Goal: Task Accomplishment & Management: Complete application form

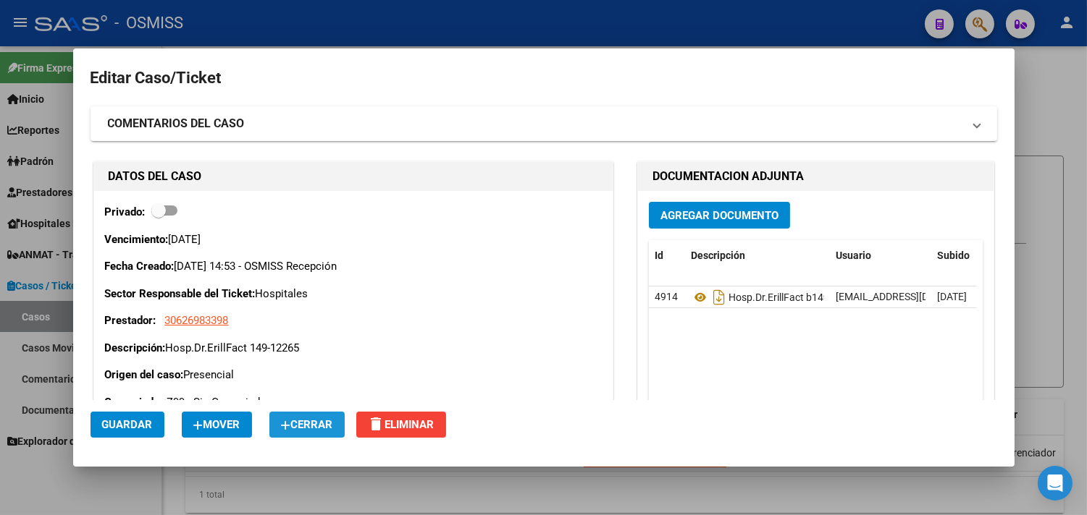
click at [324, 416] on button "Cerrar" at bounding box center [306, 425] width 75 height 26
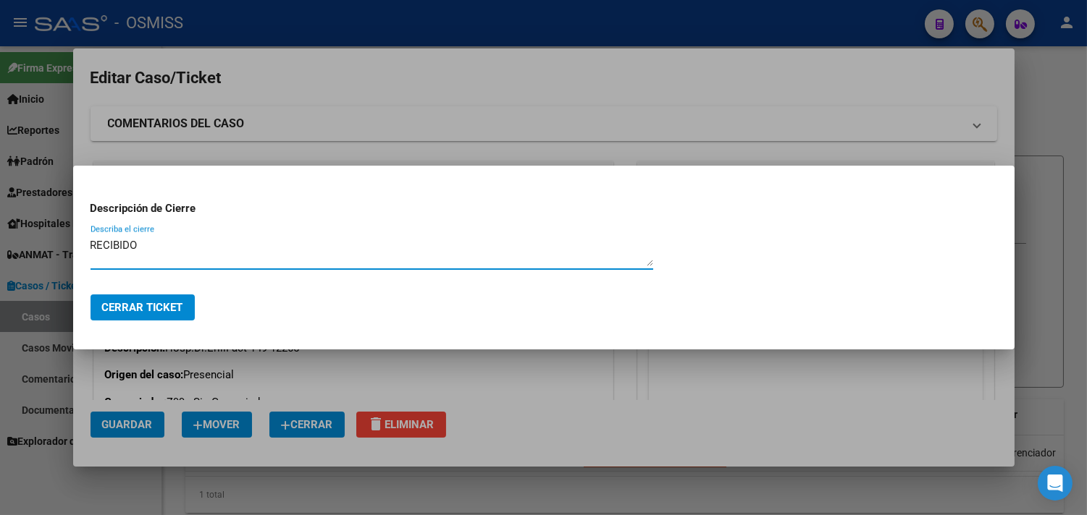
type textarea "RECIBIDO"
click at [154, 299] on button "Cerrar Ticket" at bounding box center [142, 308] width 104 height 26
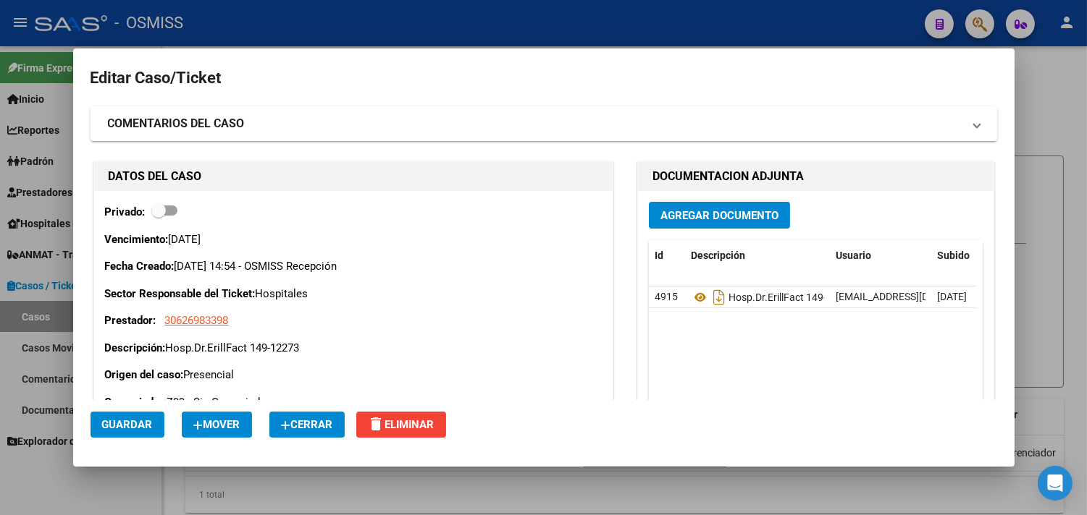
click at [330, 424] on span "Cerrar" at bounding box center [307, 424] width 52 height 13
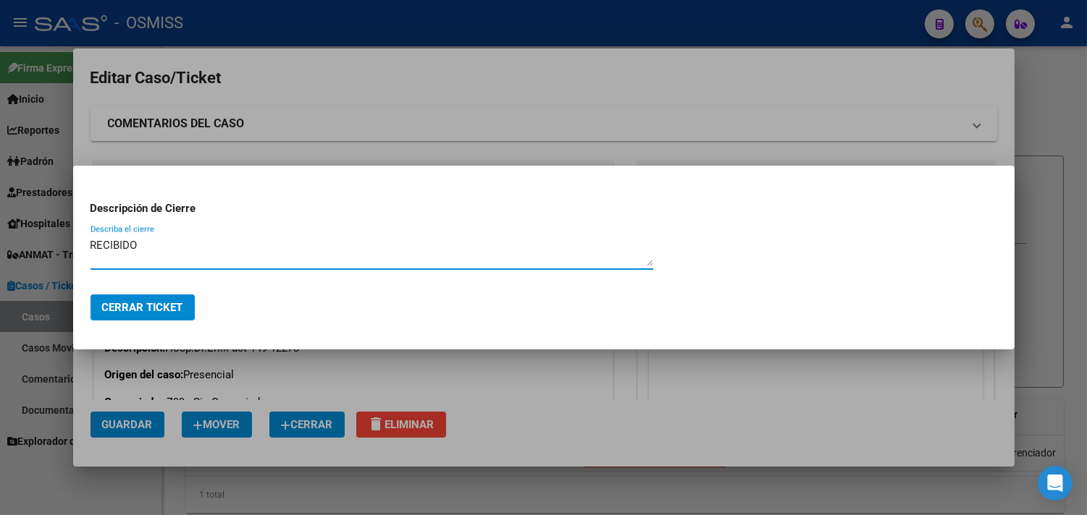
drag, startPoint x: 168, startPoint y: 250, endPoint x: 80, endPoint y: 248, distance: 87.6
click at [80, 248] on mat-dialog-content "Descripción de Cierre RECIBIDO Describa el cierre" at bounding box center [543, 232] width 941 height 99
type textarea "RECIBIDO"
click at [126, 301] on span "Cerrar Ticket" at bounding box center [142, 307] width 81 height 13
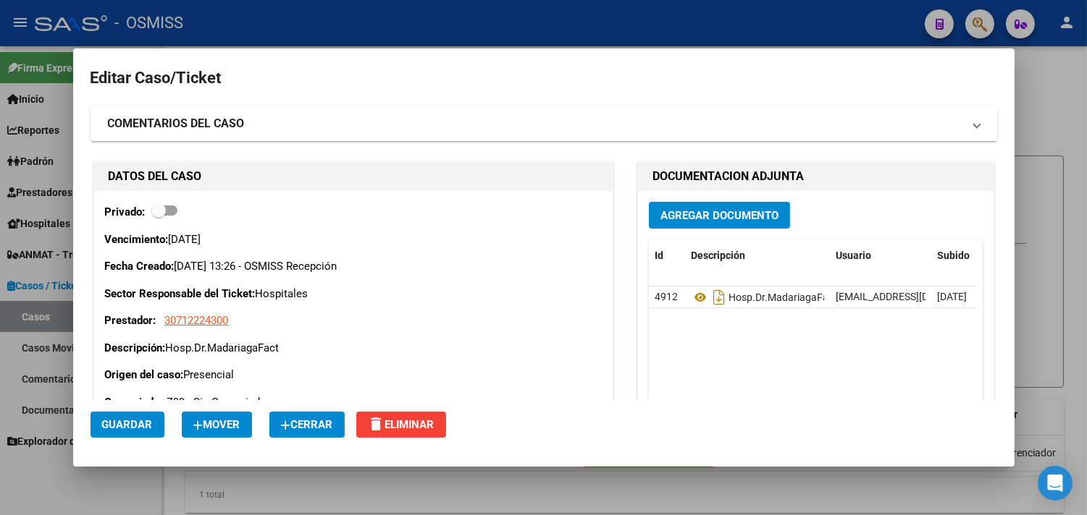
click at [295, 418] on span "Cerrar" at bounding box center [307, 424] width 52 height 13
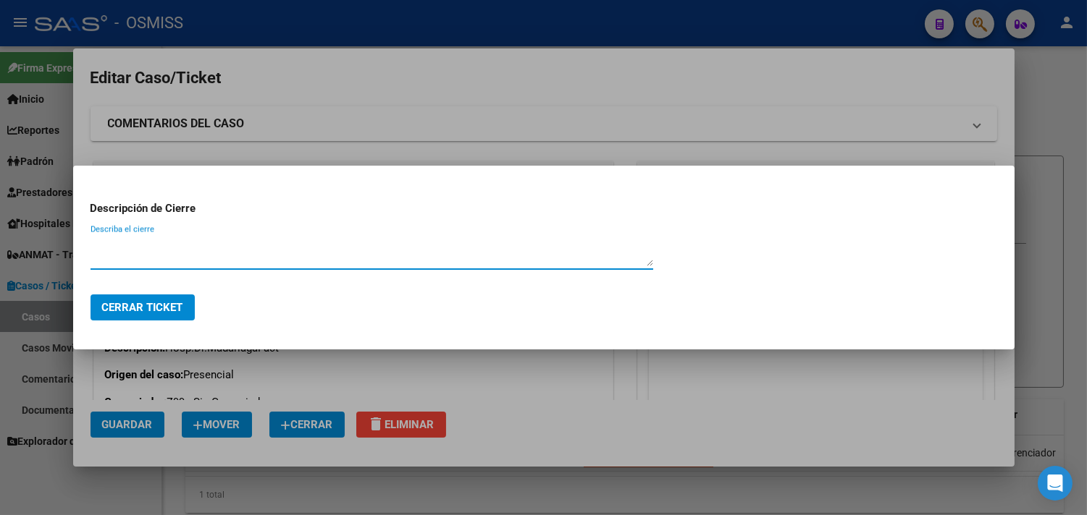
paste textarea "RECIBIDO"
type textarea "RECIBIDO"
click at [178, 306] on span "Cerrar Ticket" at bounding box center [142, 307] width 81 height 13
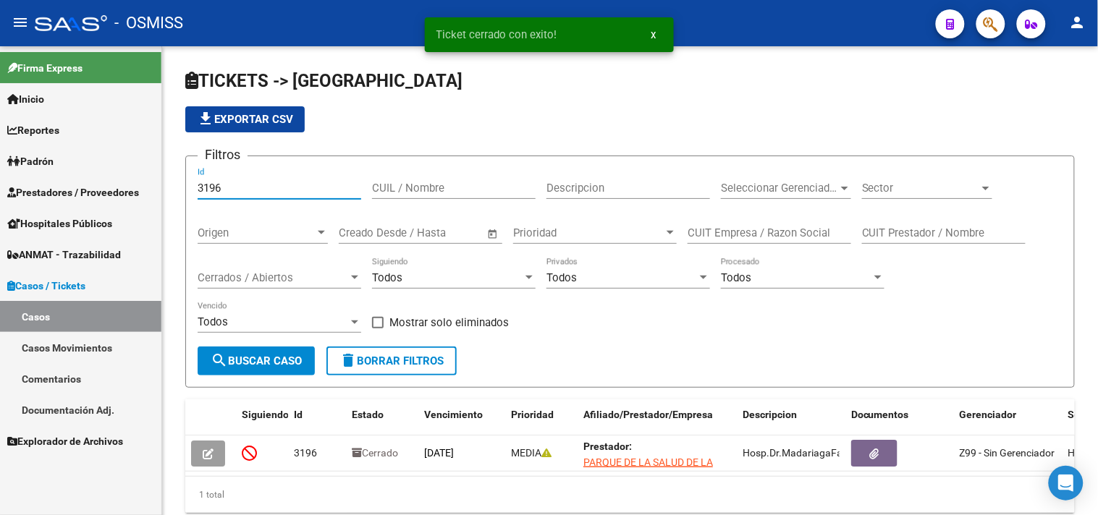
drag, startPoint x: 245, startPoint y: 184, endPoint x: 217, endPoint y: 252, distance: 73.4
click at [141, 181] on mat-sidenav-container "Firma Express Inicio Calendario SSS Instructivos Contacto OS Reportes Ingresos …" at bounding box center [549, 280] width 1098 height 469
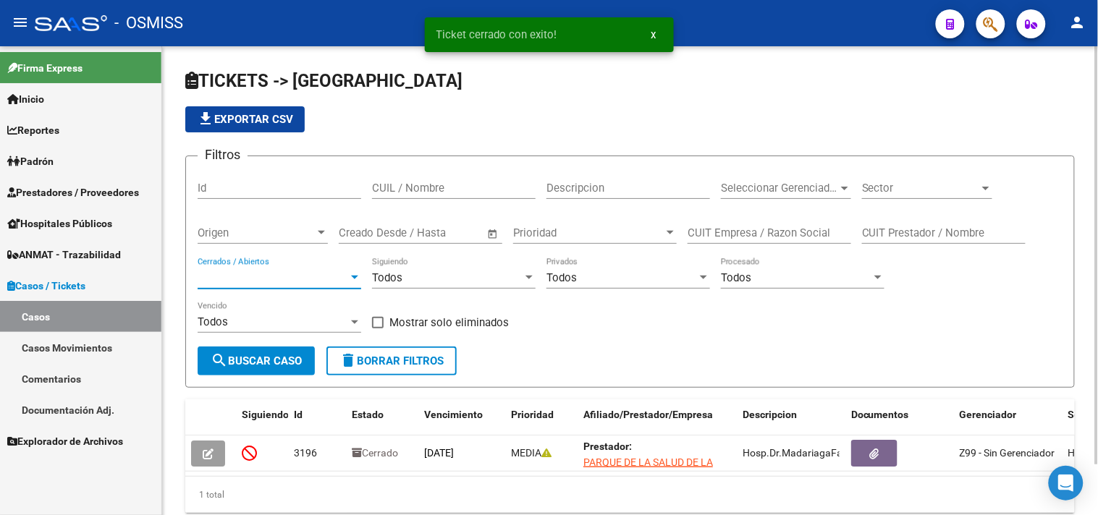
click at [262, 276] on span "Cerrados / Abiertos" at bounding box center [273, 277] width 151 height 13
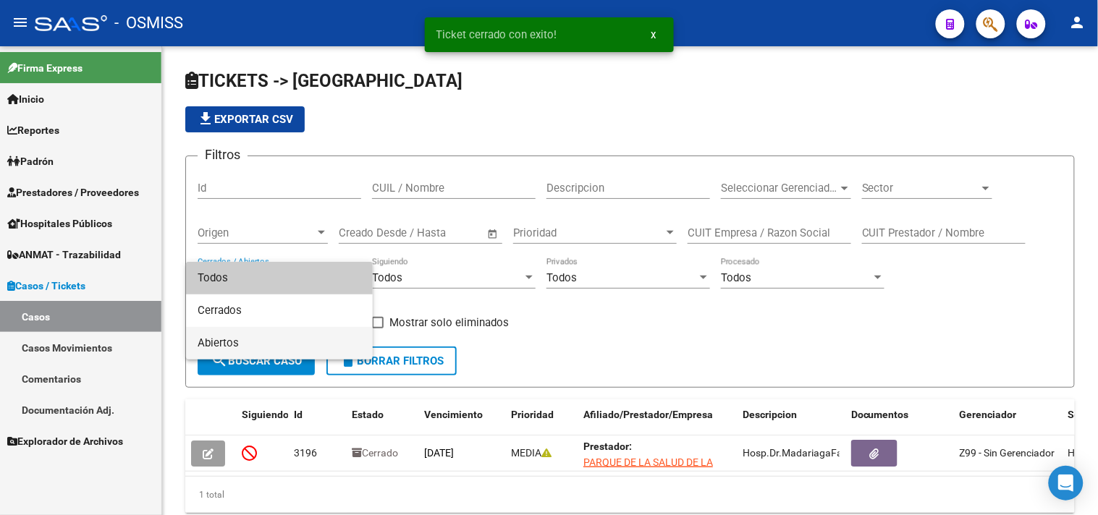
click at [264, 336] on span "Abiertos" at bounding box center [280, 343] width 164 height 33
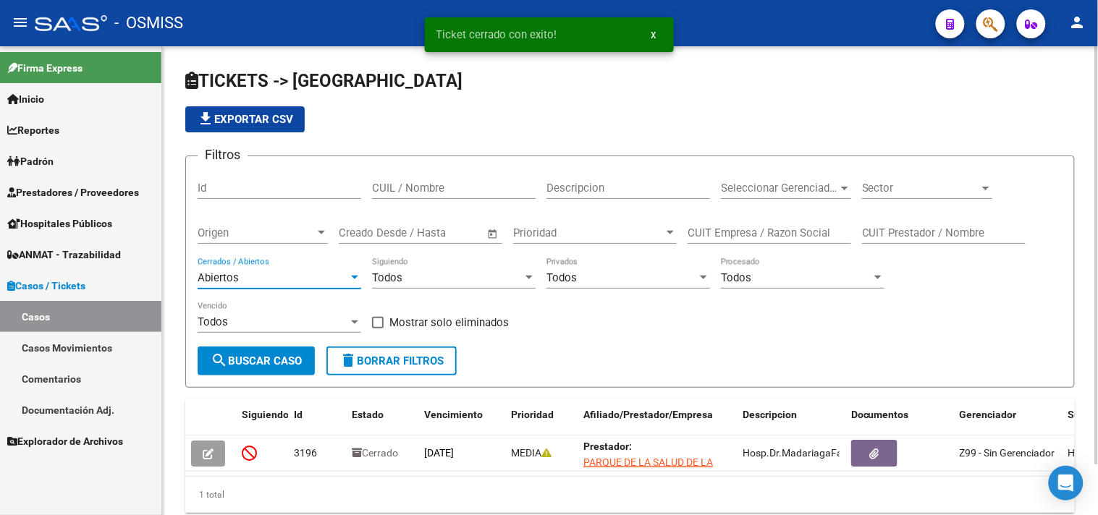
click at [946, 181] on div "Sector Sector" at bounding box center [927, 183] width 130 height 31
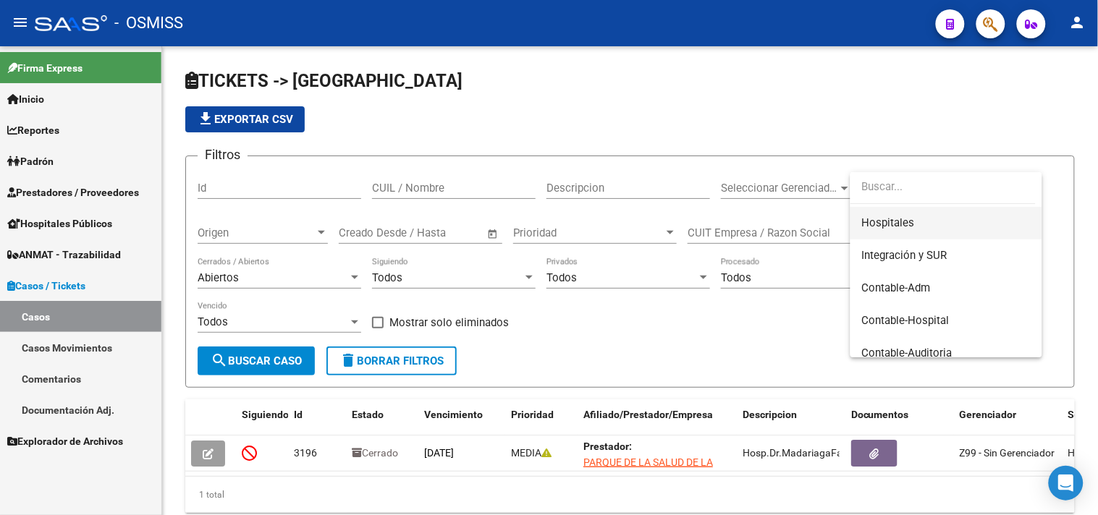
click at [916, 220] on span "Hospitales" at bounding box center [946, 223] width 169 height 33
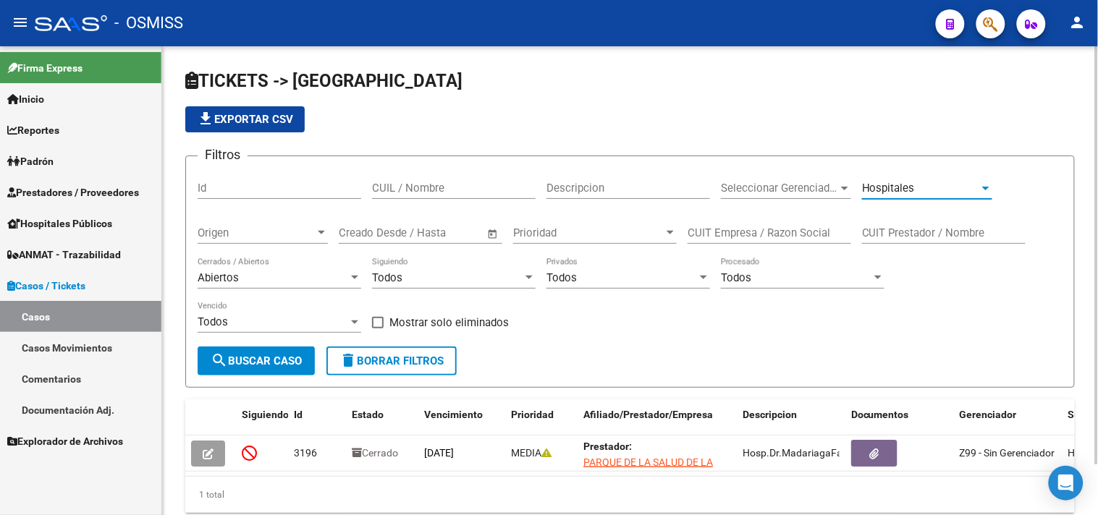
click at [256, 358] on span "search Buscar Caso" at bounding box center [256, 361] width 91 height 13
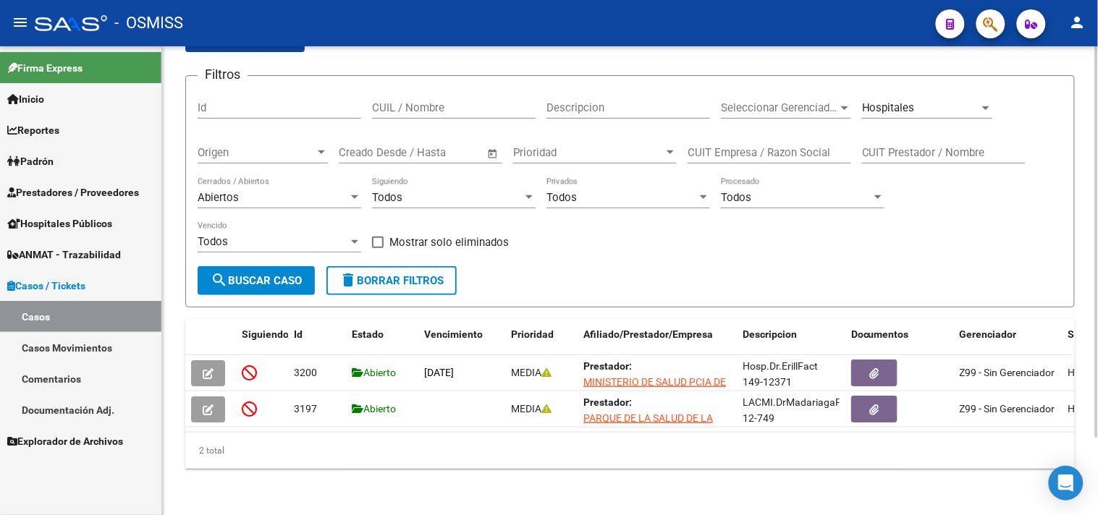
scroll to position [92, 0]
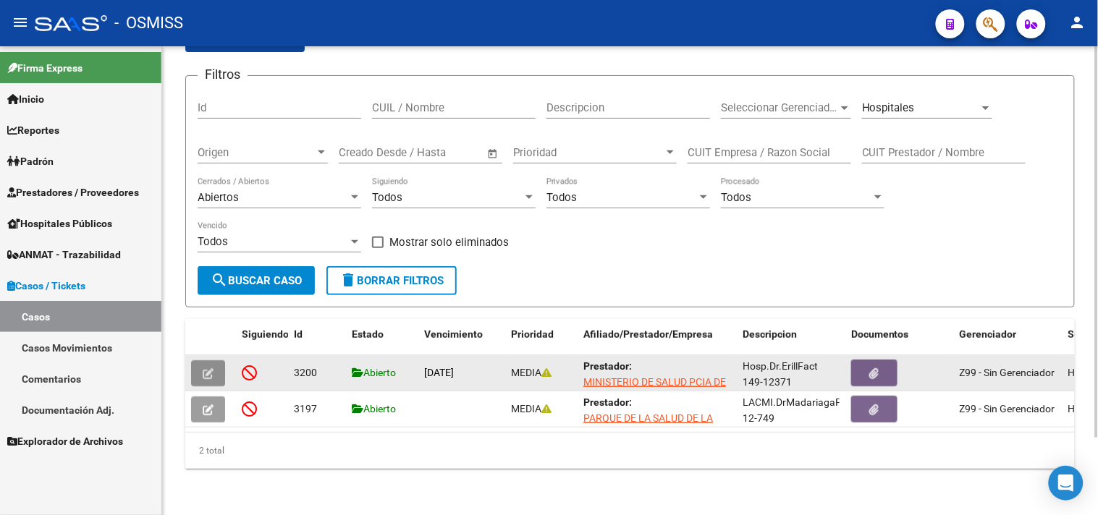
click at [216, 371] on button "button" at bounding box center [208, 374] width 34 height 26
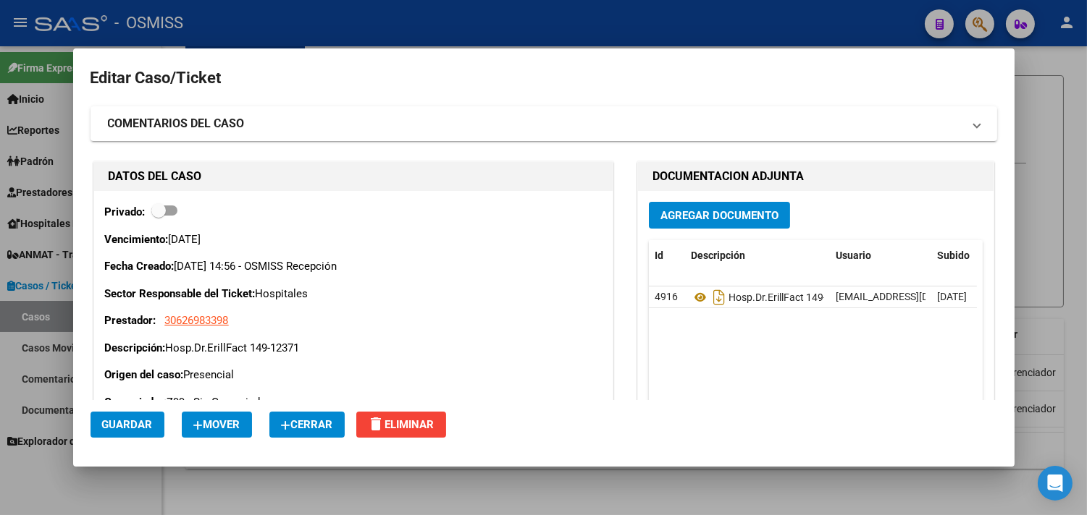
click at [294, 421] on span "Cerrar" at bounding box center [307, 424] width 52 height 13
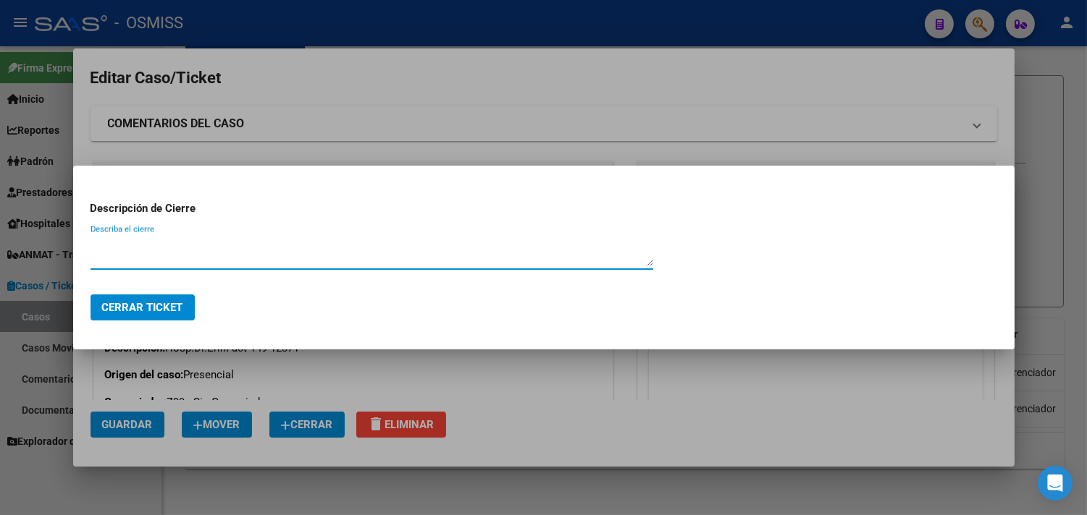
paste textarea "RECIBIDO"
type textarea "RECIBIDO"
click at [174, 299] on button "Cerrar Ticket" at bounding box center [142, 308] width 104 height 26
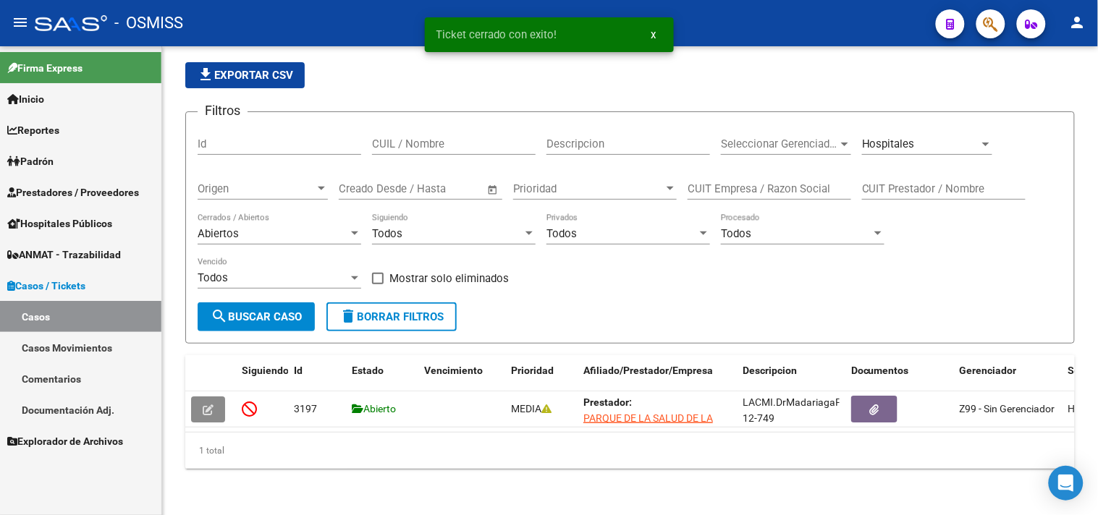
scroll to position [56, 0]
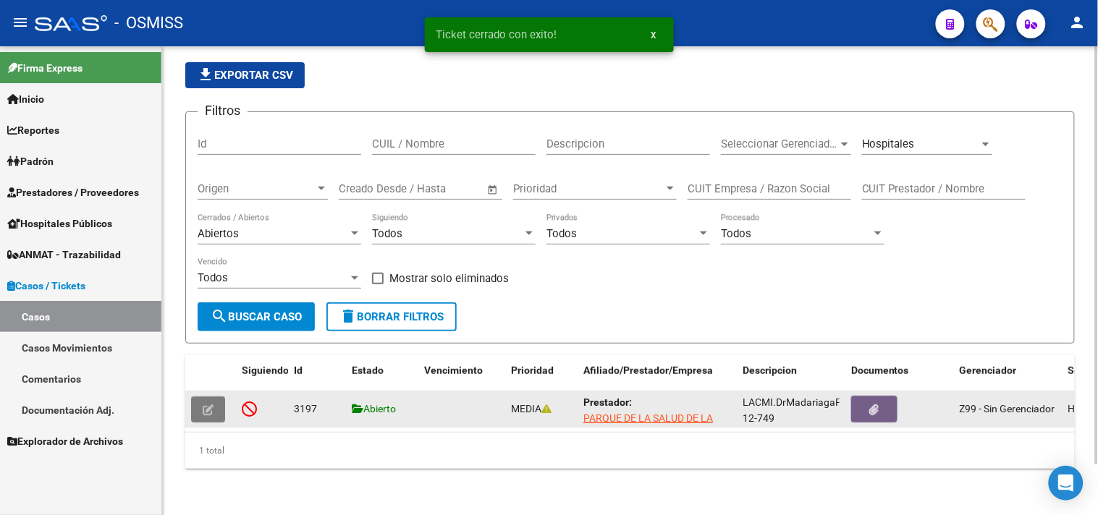
click at [211, 405] on button "button" at bounding box center [208, 410] width 34 height 26
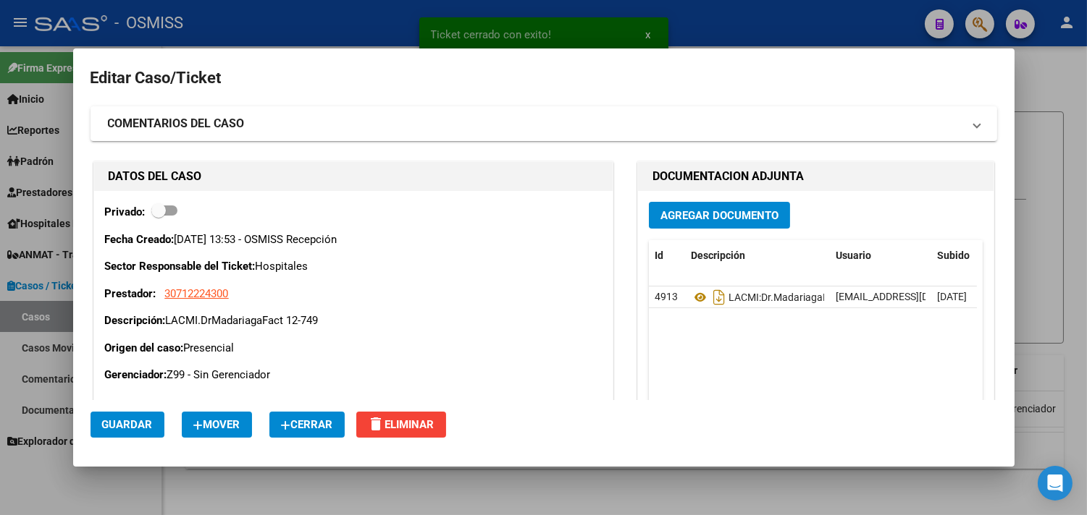
click at [300, 427] on span "Cerrar" at bounding box center [307, 424] width 52 height 13
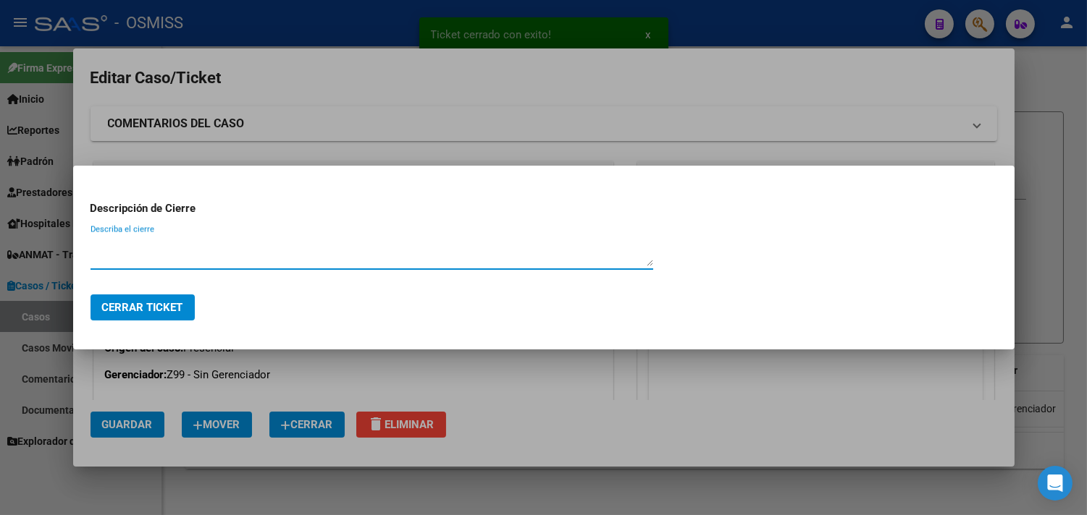
paste textarea "RECIBIDO"
type textarea "RECIBIDO"
click at [183, 319] on button "Cerrar Ticket" at bounding box center [142, 308] width 104 height 26
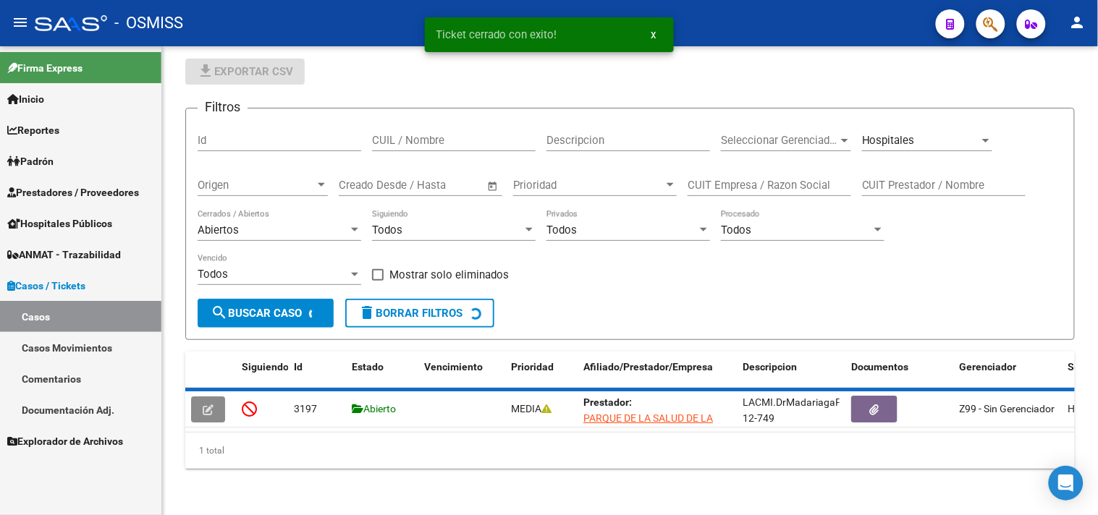
scroll to position [40, 0]
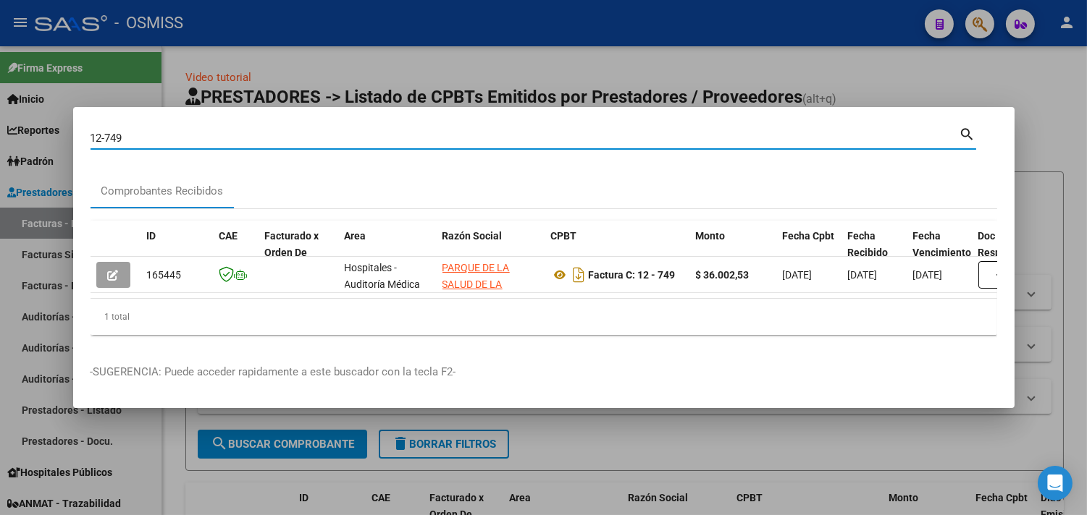
drag, startPoint x: 148, startPoint y: 132, endPoint x: 0, endPoint y: 99, distance: 151.4
click at [0, 99] on div "12-749 Buscar (apellido, dni, cuil, nro traspaso, cuit, obra social) search Com…" at bounding box center [543, 257] width 1087 height 515
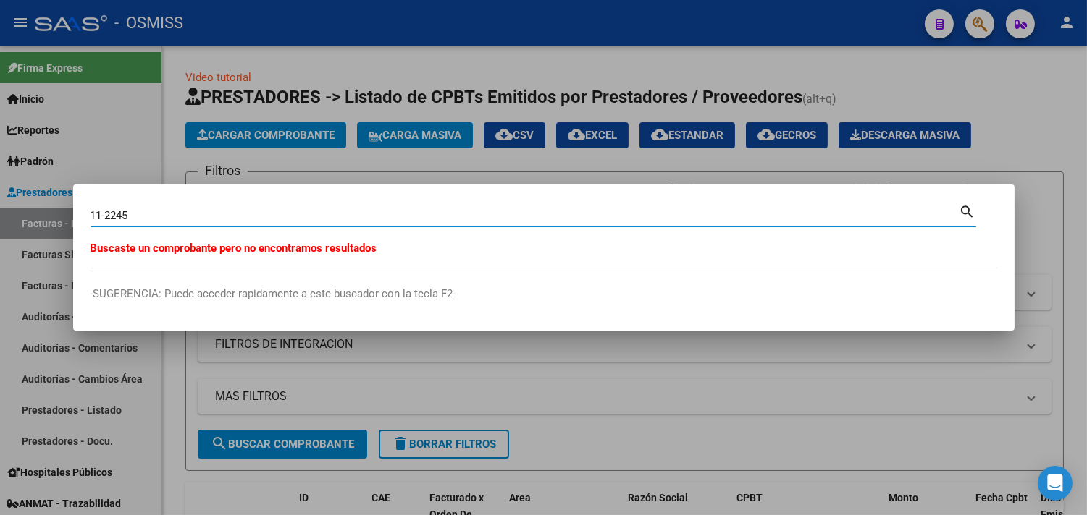
drag, startPoint x: 126, startPoint y: 219, endPoint x: 0, endPoint y: 200, distance: 127.4
click at [0, 200] on div "11-2245 Buscar (apellido, dni, cuil, nro traspaso, cuit, obra social) search Bu…" at bounding box center [543, 257] width 1087 height 515
drag, startPoint x: 96, startPoint y: 201, endPoint x: 22, endPoint y: 198, distance: 73.9
click at [22, 198] on div "149-12265 Buscar (apellido, dni, cuil, nro traspaso, cuit, obra social) search …" at bounding box center [543, 257] width 1087 height 515
type input "149-12273"
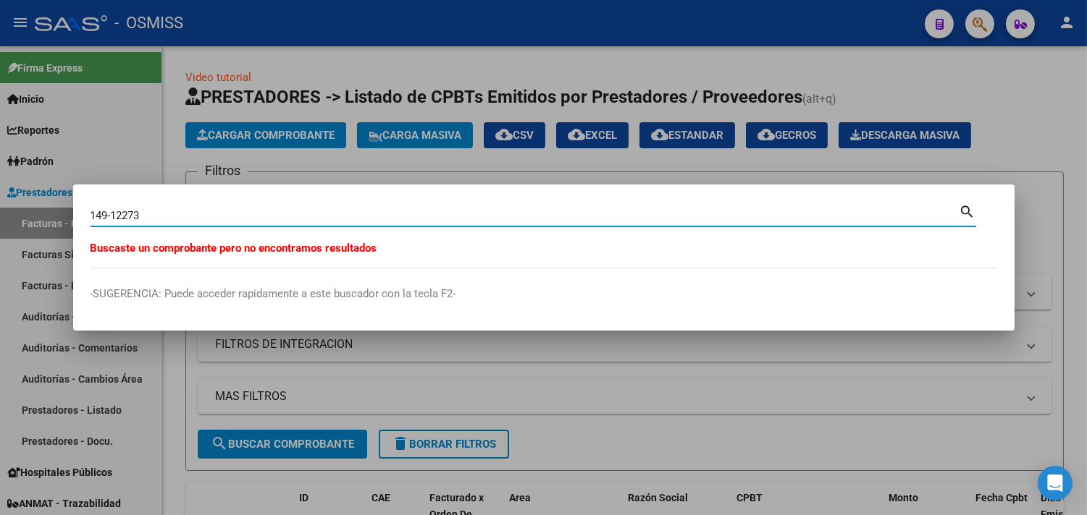
click at [611, 396] on div at bounding box center [543, 257] width 1087 height 515
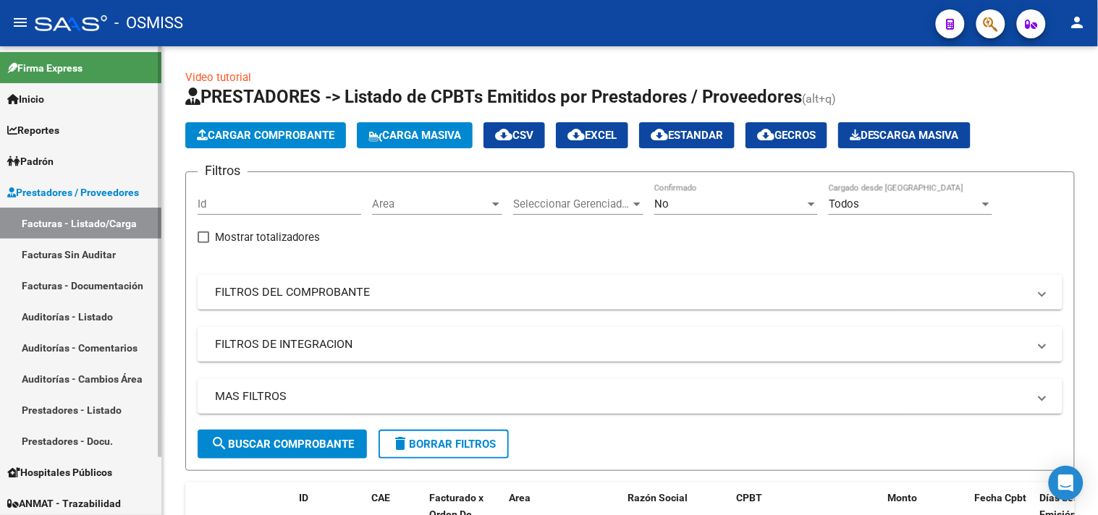
click at [49, 218] on link "Facturas - Listado/Carga" at bounding box center [80, 223] width 161 height 31
click at [460, 203] on span "Area" at bounding box center [430, 204] width 117 height 13
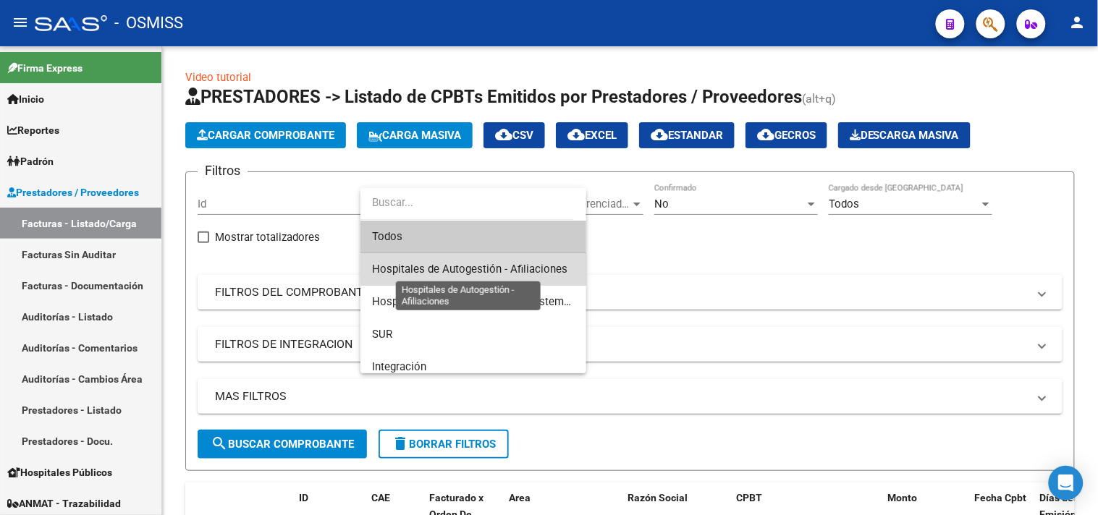
click at [479, 263] on span "Hospitales de Autogestión - Afiliaciones" at bounding box center [469, 269] width 195 height 13
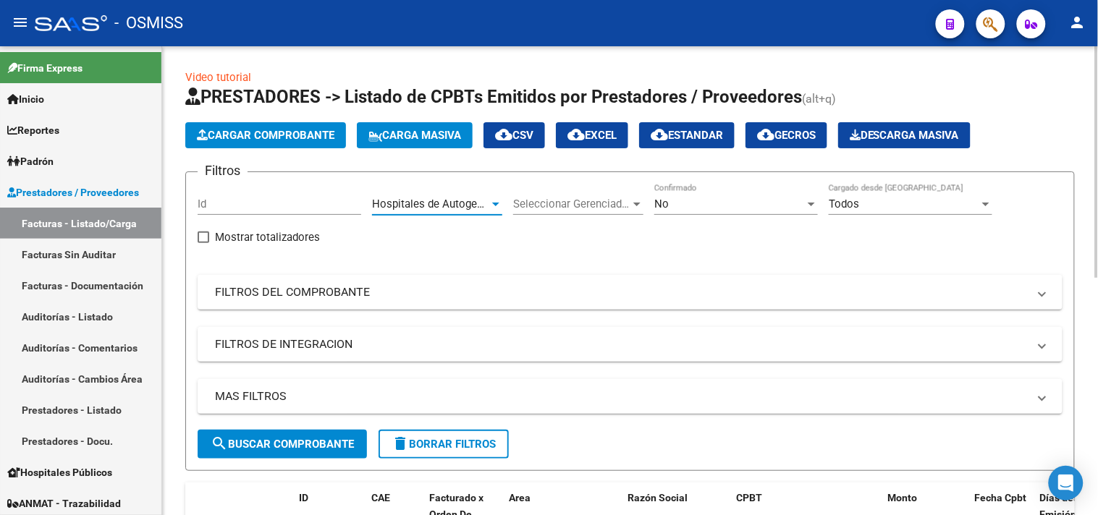
click at [757, 198] on div "No" at bounding box center [729, 204] width 151 height 13
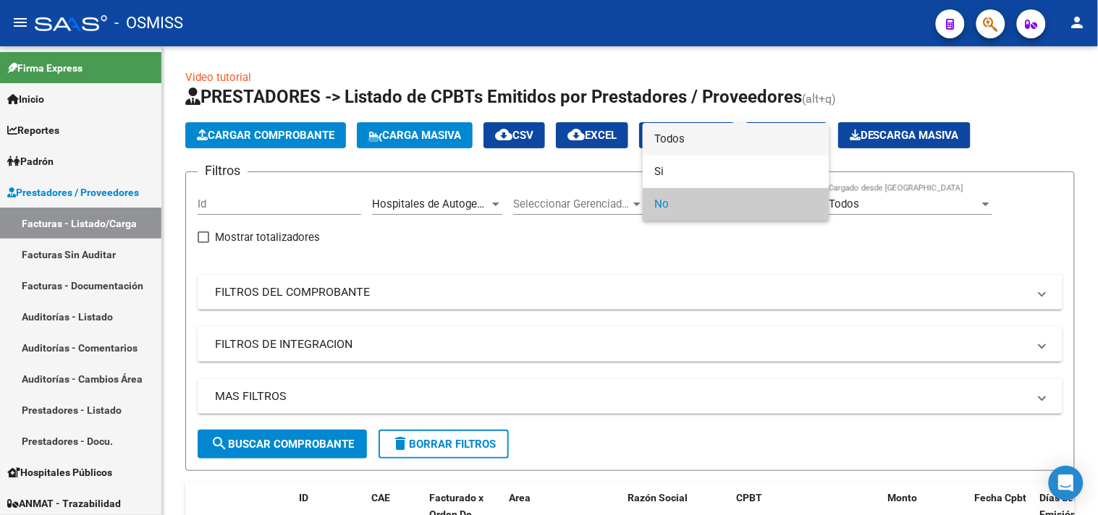
click at [714, 138] on span "Todos" at bounding box center [736, 139] width 164 height 33
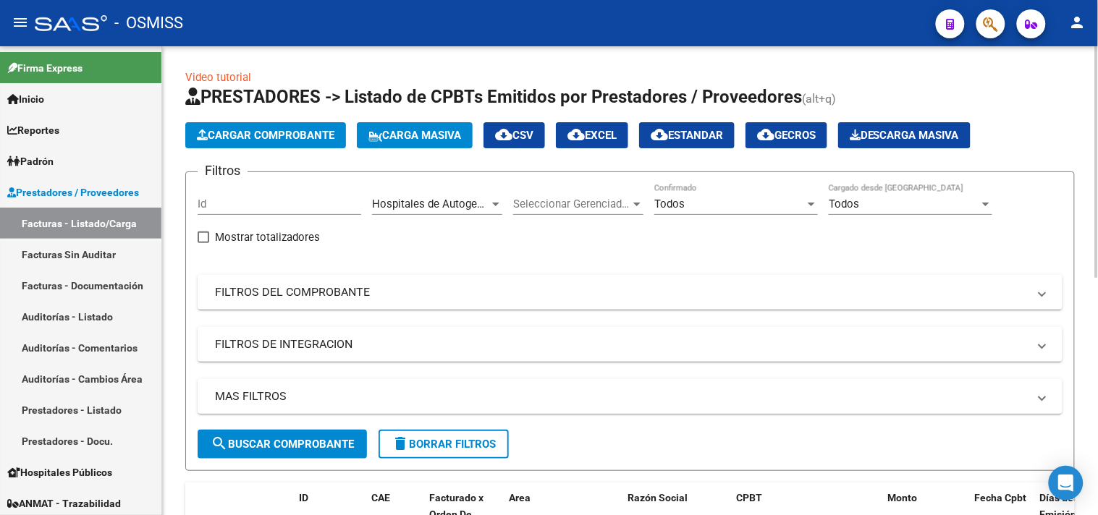
click at [567, 407] on mat-expansion-panel-header "MAS FILTROS" at bounding box center [630, 396] width 865 height 35
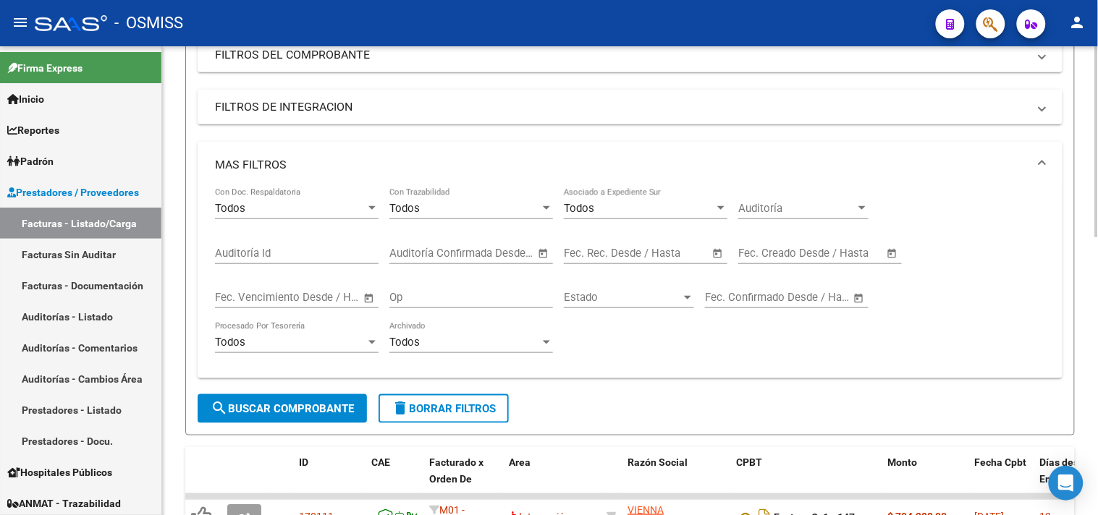
scroll to position [241, 0]
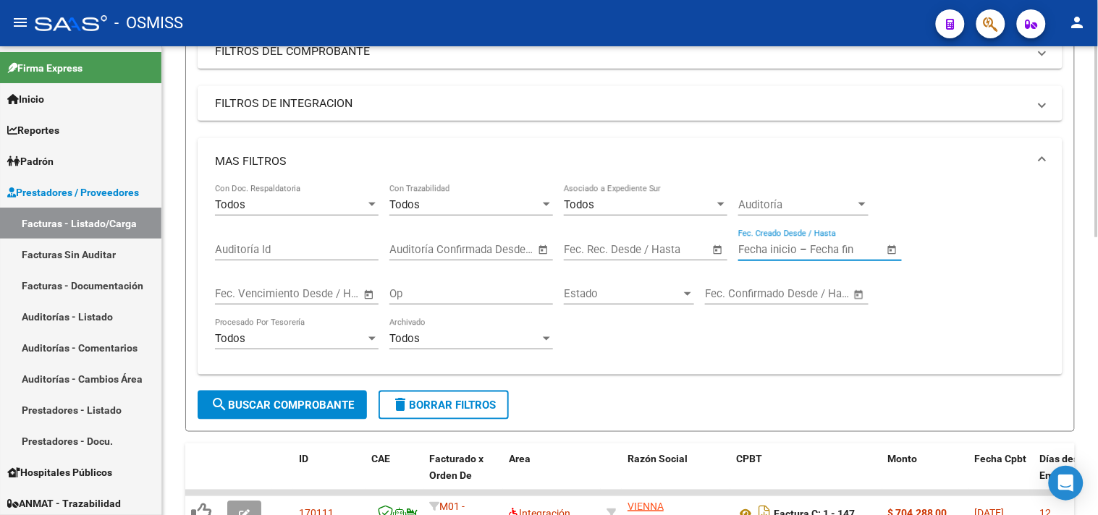
click at [814, 255] on input "text" at bounding box center [845, 249] width 70 height 13
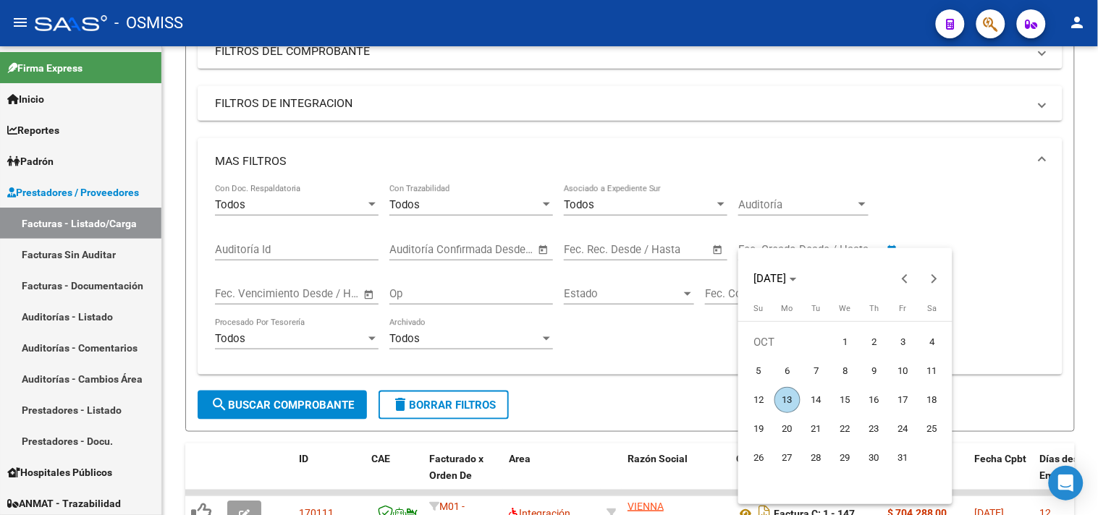
click at [789, 401] on span "13" at bounding box center [788, 400] width 26 height 26
type input "[DATE]"
click at [789, 401] on span "13" at bounding box center [788, 400] width 26 height 26
type input "[DATE]"
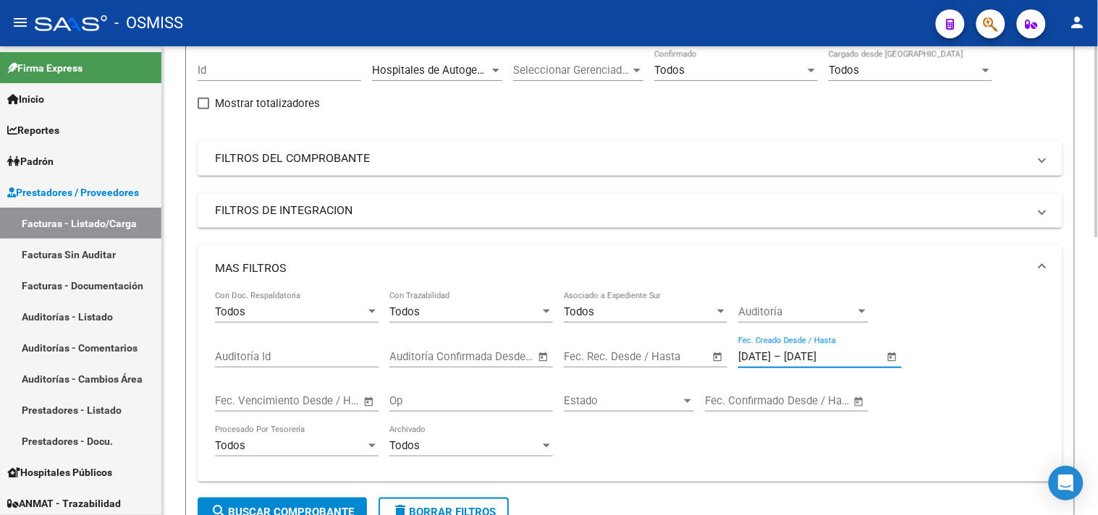
scroll to position [161, 0]
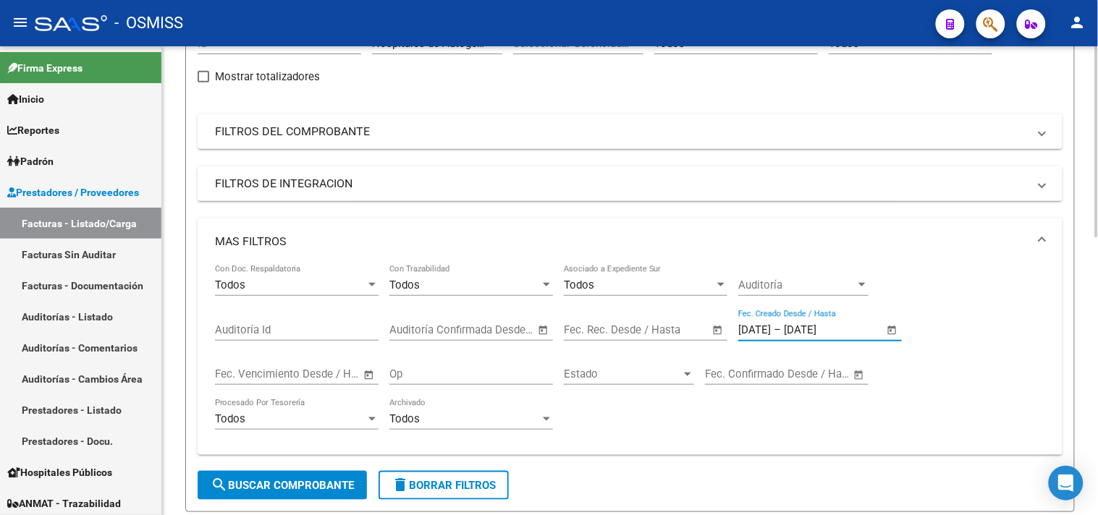
click at [314, 490] on span "search Buscar Comprobante" at bounding box center [282, 485] width 143 height 13
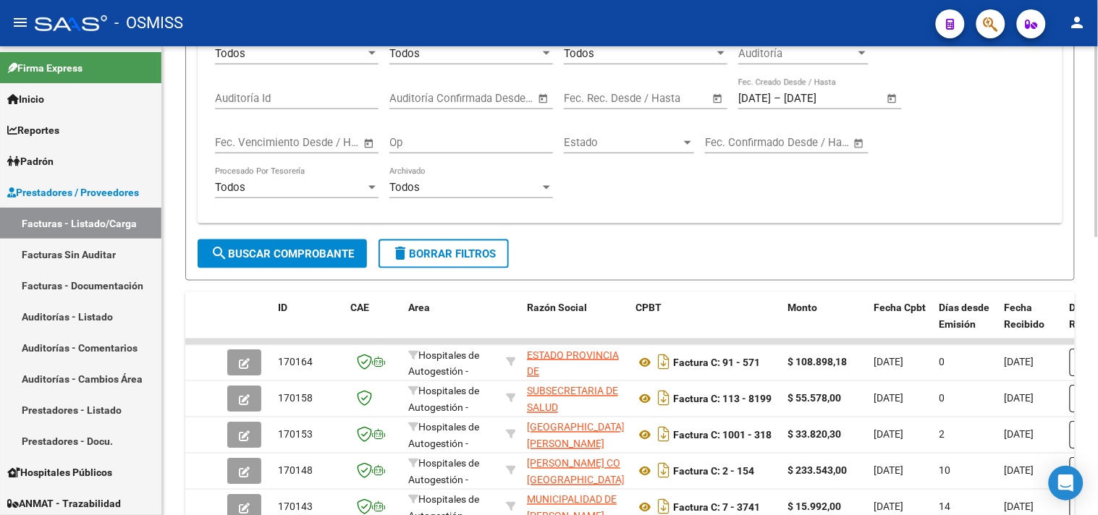
scroll to position [643, 0]
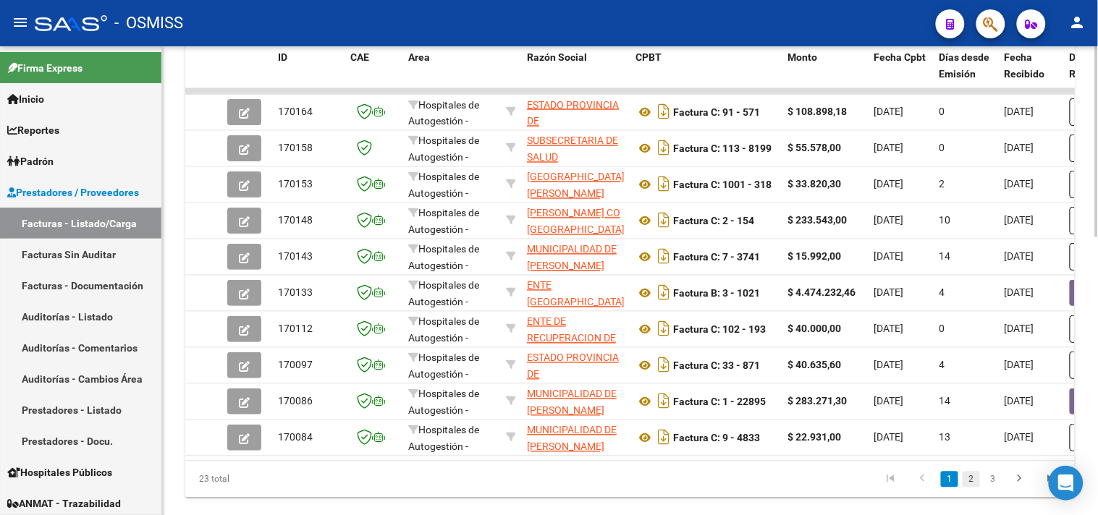
click at [974, 488] on link "2" at bounding box center [971, 480] width 17 height 16
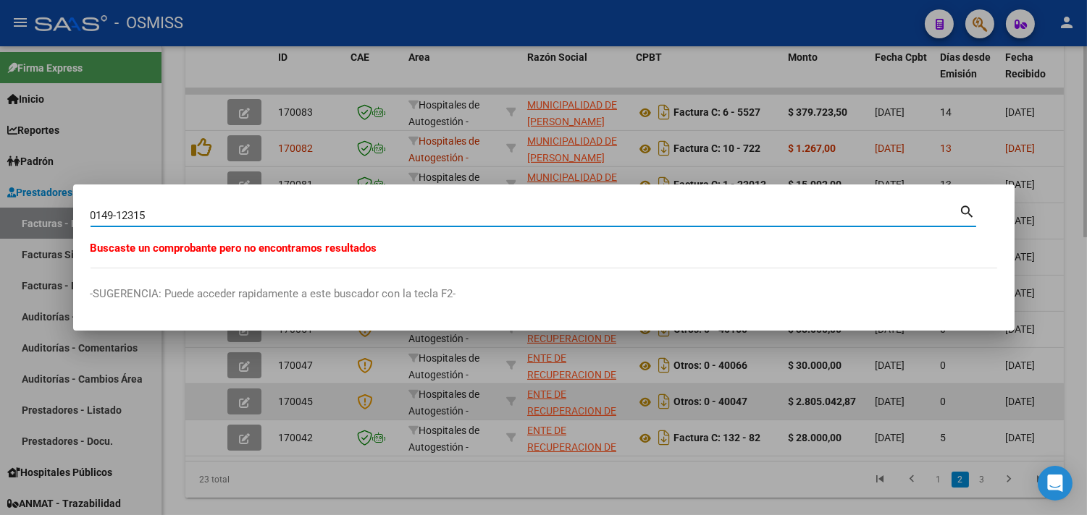
type input "0149-12315"
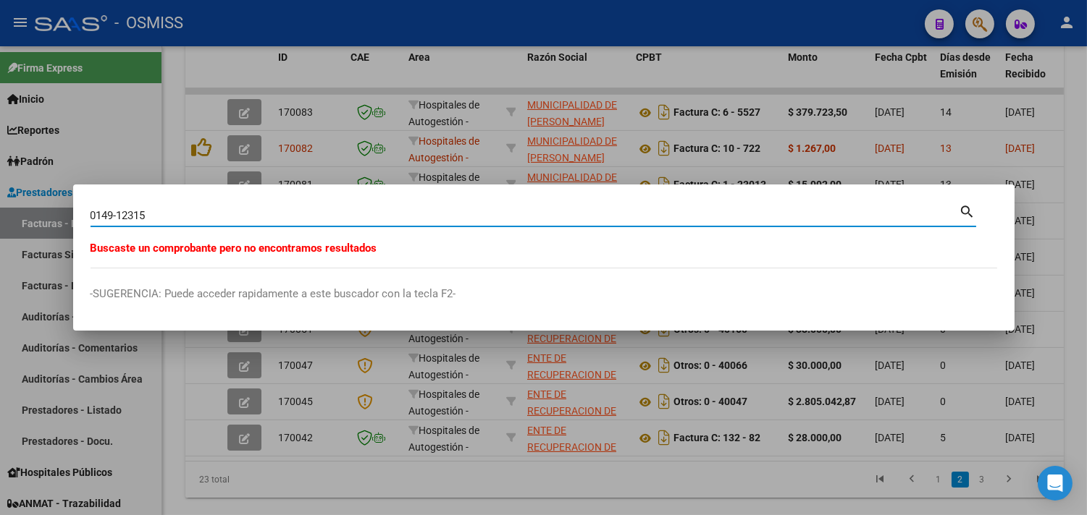
click at [182, 395] on div at bounding box center [543, 257] width 1087 height 515
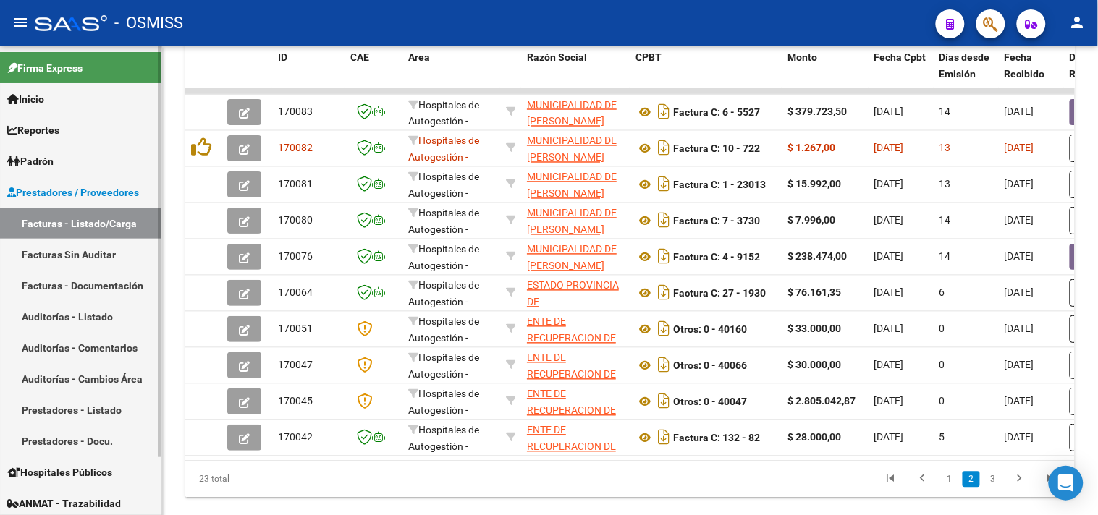
click at [96, 219] on link "Facturas - Listado/Carga" at bounding box center [80, 223] width 161 height 31
